Goal: Task Accomplishment & Management: Manage account settings

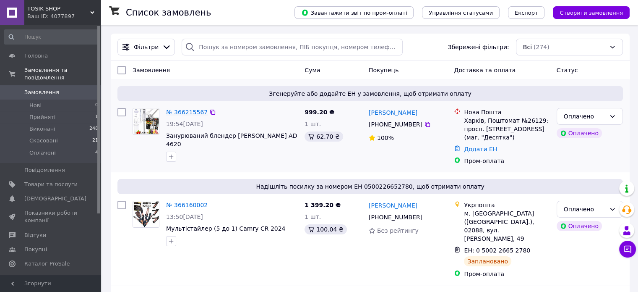
click at [174, 112] on link "№ 366215567" at bounding box center [187, 112] width 42 height 7
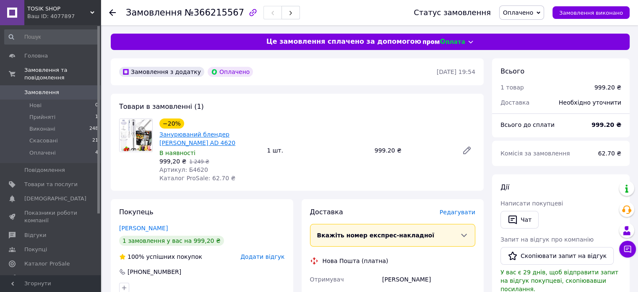
click at [195, 135] on link "Занурюваний блендер [PERSON_NAME] AD 4620" at bounding box center [197, 138] width 76 height 15
click at [55, 89] on span "Замовлення" at bounding box center [41, 93] width 35 height 8
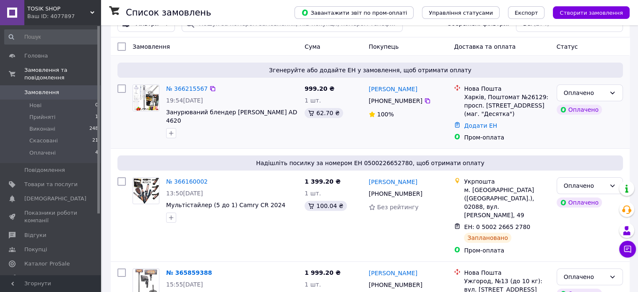
scroll to position [42, 0]
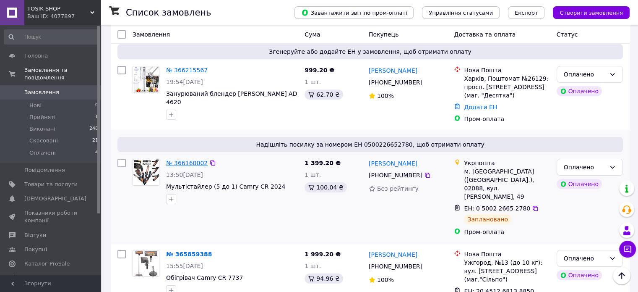
click at [190, 161] on link "№ 366160002" at bounding box center [187, 162] width 42 height 7
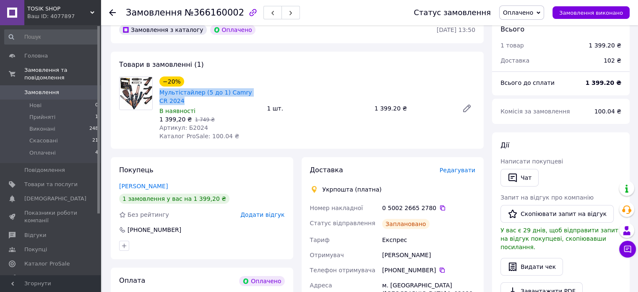
drag, startPoint x: 180, startPoint y: 104, endPoint x: 157, endPoint y: 89, distance: 27.5
click at [157, 89] on div "−20% Мультістайлер (5 до 1) Camry CR 2024 В наявності 1 399,20 ₴   1 749 ₴ Арти…" at bounding box center [209, 108] width 107 height 67
copy link "Мультістайлер (5 до 1) Camry CR 2024"
drag, startPoint x: 419, startPoint y: 258, endPoint x: 369, endPoint y: 256, distance: 50.4
click at [369, 256] on div "Номер накладної 0 5002 2665 2780   Статус відправлення Заплановано Тариф Експре…" at bounding box center [392, 277] width 169 height 154
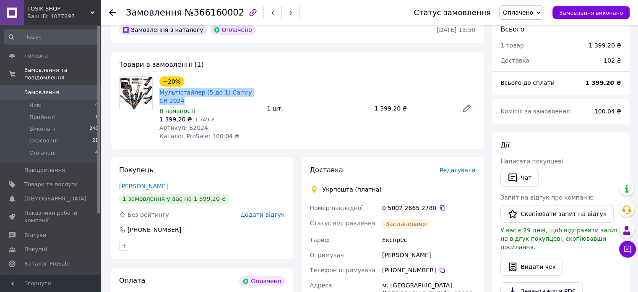
copy div "Отримувач [PERSON_NAME]"
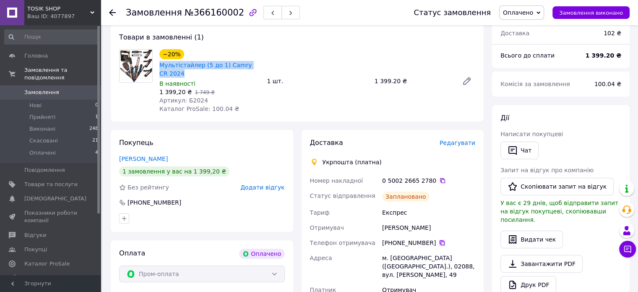
scroll to position [84, 0]
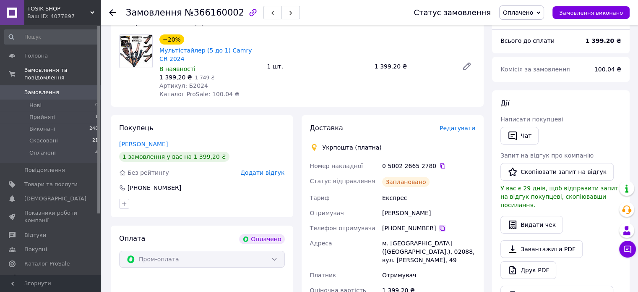
click at [439, 229] on icon at bounding box center [442, 227] width 7 height 7
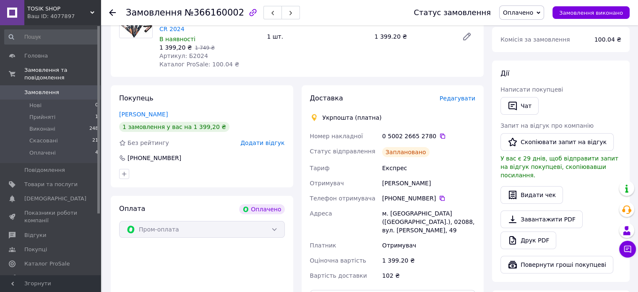
scroll to position [126, 0]
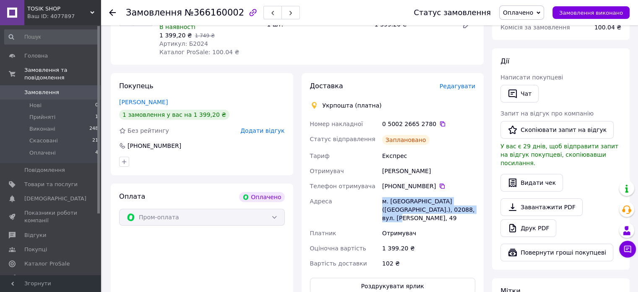
drag, startPoint x: 439, startPoint y: 212, endPoint x: 369, endPoint y: 196, distance: 72.3
click at [369, 196] on div "Номер накладної 0 5002 2665 2780   Статус відправлення Заплановано Тариф Експре…" at bounding box center [392, 193] width 169 height 154
copy div "Адреса [PERSON_NAME]. [GEOGRAPHIC_DATA] ([GEOGRAPHIC_DATA].), 02088, вул. [PERS…"
click at [439, 125] on icon at bounding box center [442, 123] width 7 height 7
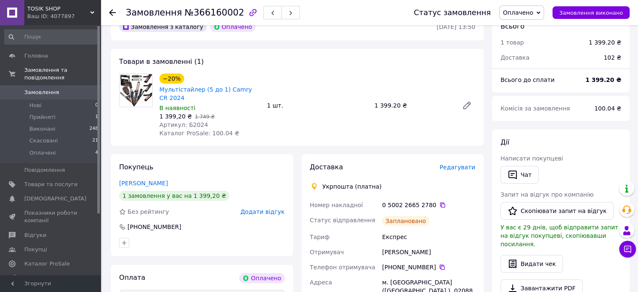
scroll to position [42, 0]
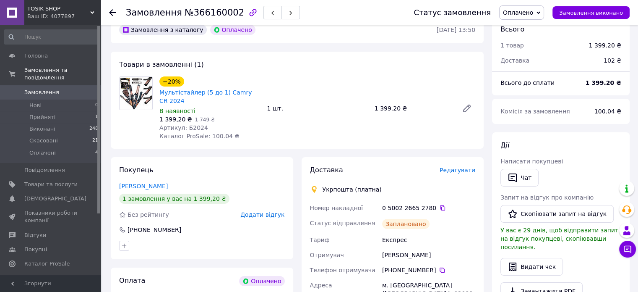
drag, startPoint x: 48, startPoint y: 84, endPoint x: 250, endPoint y: 10, distance: 215.3
click at [48, 89] on span "Замовлення" at bounding box center [41, 93] width 35 height 8
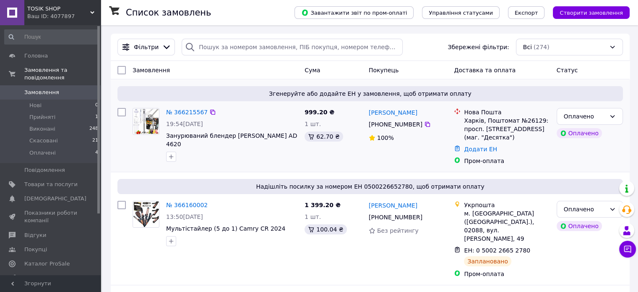
click at [272, 136] on span "Занурюваний блендер [PERSON_NAME] AD 4620" at bounding box center [232, 139] width 132 height 17
click at [195, 112] on link "№ 366215567" at bounding box center [187, 112] width 42 height 7
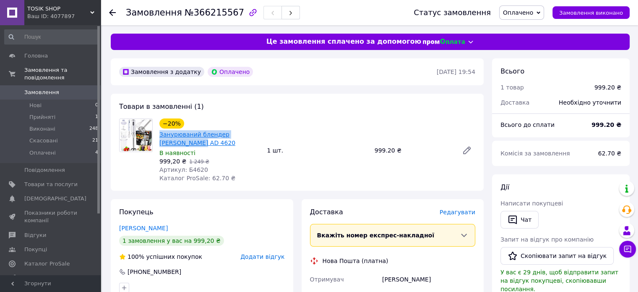
drag, startPoint x: 264, startPoint y: 137, endPoint x: 159, endPoint y: 138, distance: 104.9
click at [159, 138] on div "−20% Занурюваний блендер [PERSON_NAME] AD 4620 В наявності 999,20 ₴   1 249 ₴ А…" at bounding box center [317, 150] width 323 height 67
copy link "Занурюваний блендер [PERSON_NAME] AD 4620"
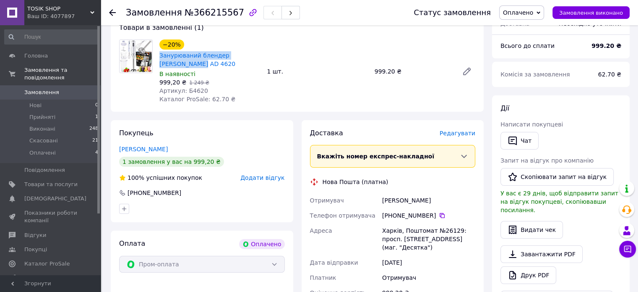
scroll to position [84, 0]
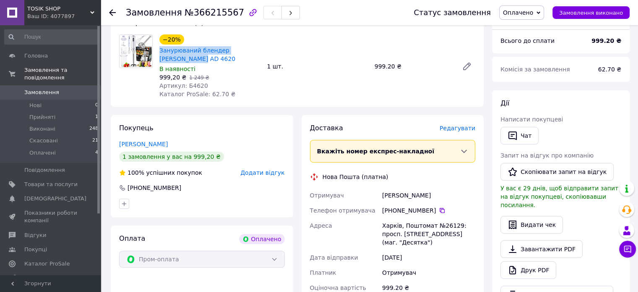
drag, startPoint x: 434, startPoint y: 190, endPoint x: 378, endPoint y: 187, distance: 55.9
click at [378, 188] on div "Отримувач [PERSON_NAME] Телефон отримувача [PHONE_NUMBER]   [PERSON_NAME], Пошт…" at bounding box center [392, 241] width 169 height 107
copy div "Отримувач [PERSON_NAME]"
click at [439, 207] on icon at bounding box center [442, 210] width 7 height 7
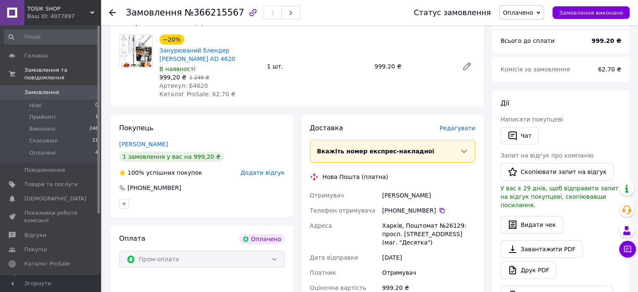
drag, startPoint x: 416, startPoint y: 237, endPoint x: 377, endPoint y: 218, distance: 43.2
click at [377, 218] on div "Отримувач [PERSON_NAME] Телефон отримувача [PHONE_NUMBER]   [PERSON_NAME], Пошт…" at bounding box center [392, 241] width 169 height 107
copy div "[PERSON_NAME], Поштомат №26129: просп. [STREET_ADDRESS] (маг. "Десятка")"
